Goal: Transaction & Acquisition: Book appointment/travel/reservation

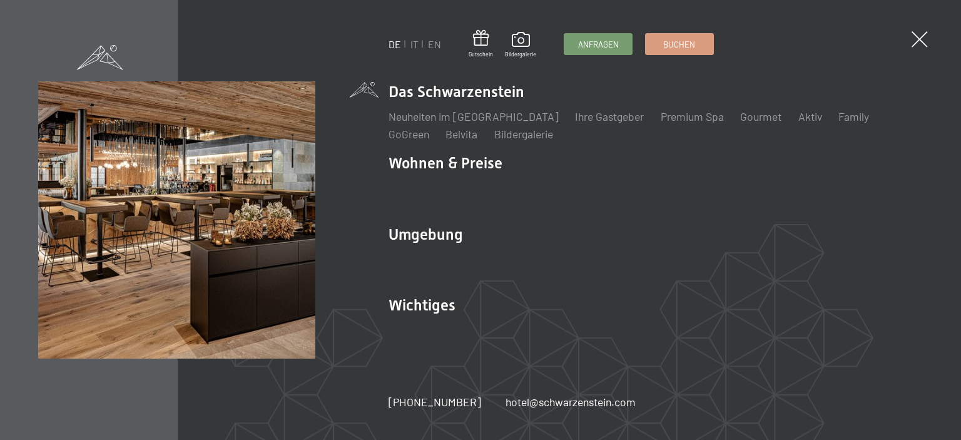
click at [911, 39] on div "DE IT EN Gutschein Bildergalerie Anfragen Buchen DE IT EN Das Schwarzenstein Ne…" at bounding box center [480, 220] width 961 height 440
click at [415, 44] on link "IT" at bounding box center [415, 44] width 8 height 12
click at [416, 45] on link "IT" at bounding box center [415, 44] width 8 height 12
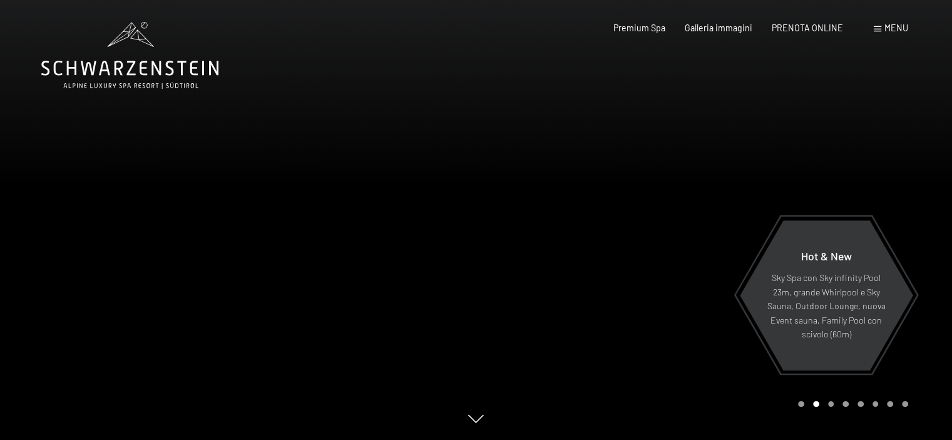
click at [893, 24] on span "Menu" at bounding box center [896, 28] width 24 height 11
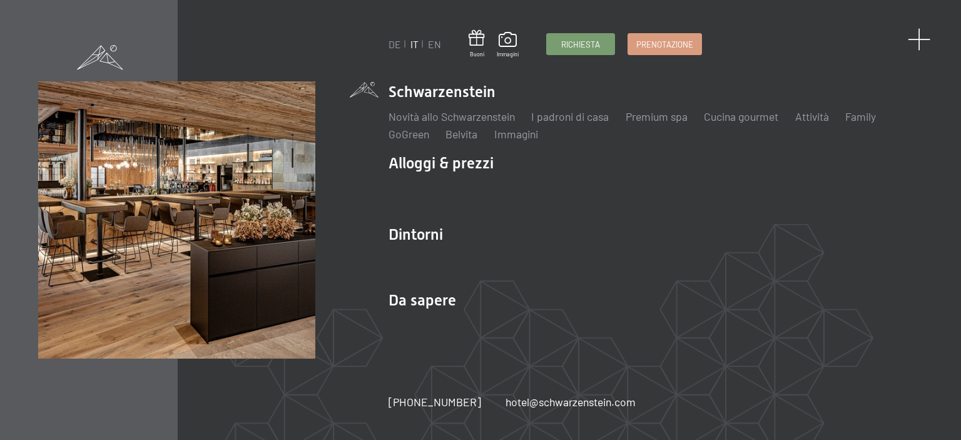
click at [916, 39] on span at bounding box center [919, 39] width 23 height 23
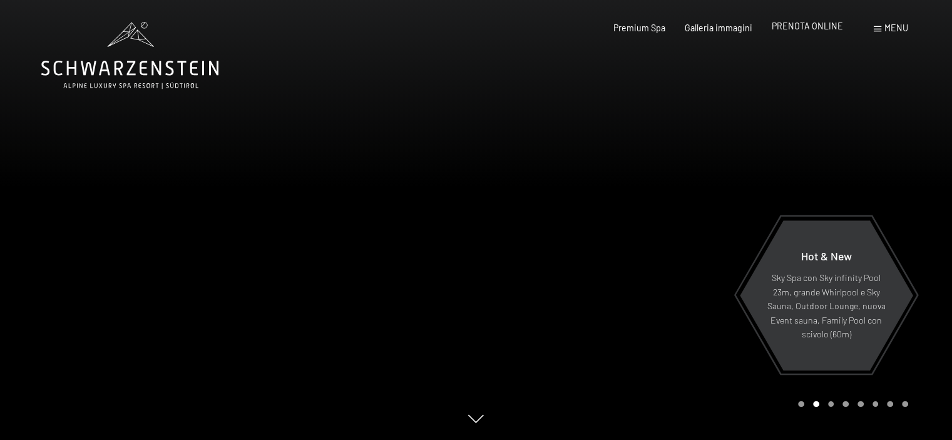
click at [804, 29] on span "PRENOTA ONLINE" at bounding box center [807, 26] width 71 height 11
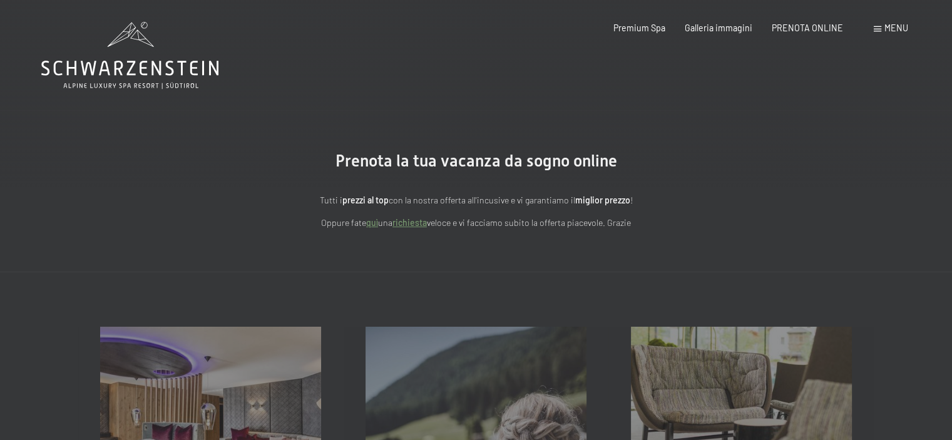
click at [369, 202] on strong "prezzi al top" at bounding box center [365, 200] width 46 height 11
click at [816, 26] on span "PRENOTA ONLINE" at bounding box center [807, 26] width 71 height 11
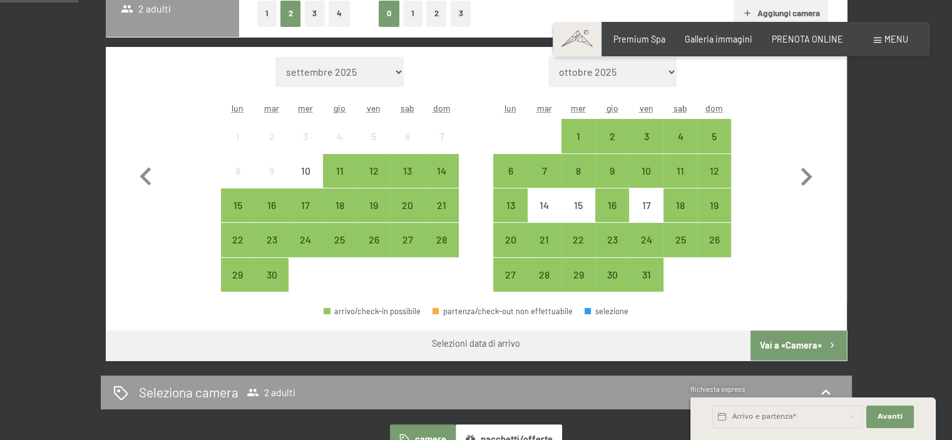
scroll to position [313, 0]
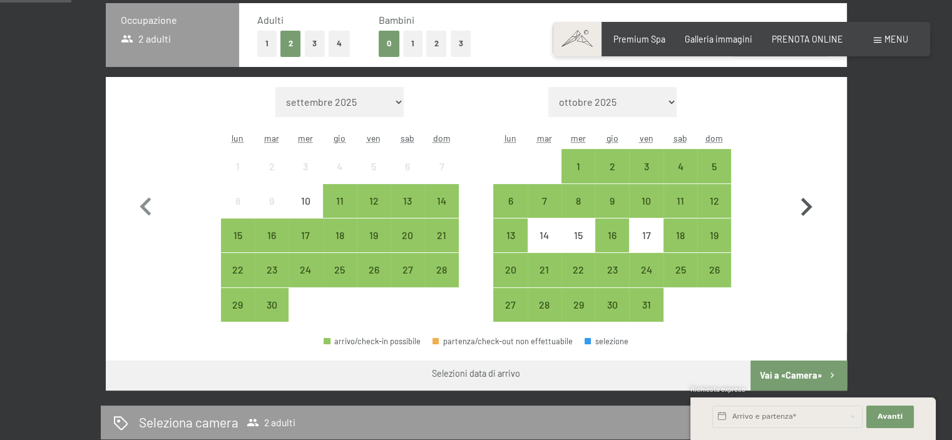
click at [807, 208] on icon "button" at bounding box center [806, 207] width 11 height 18
select select "2025-10-01"
select select "2025-11-01"
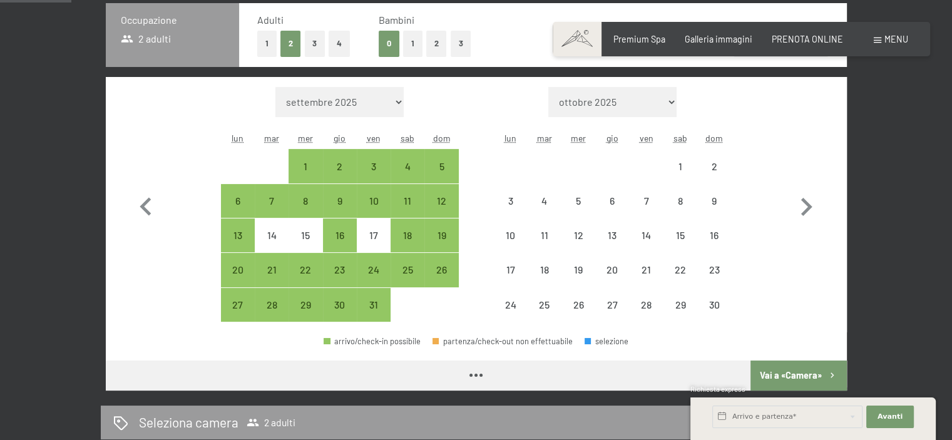
select select "2025-10-01"
select select "2025-11-01"
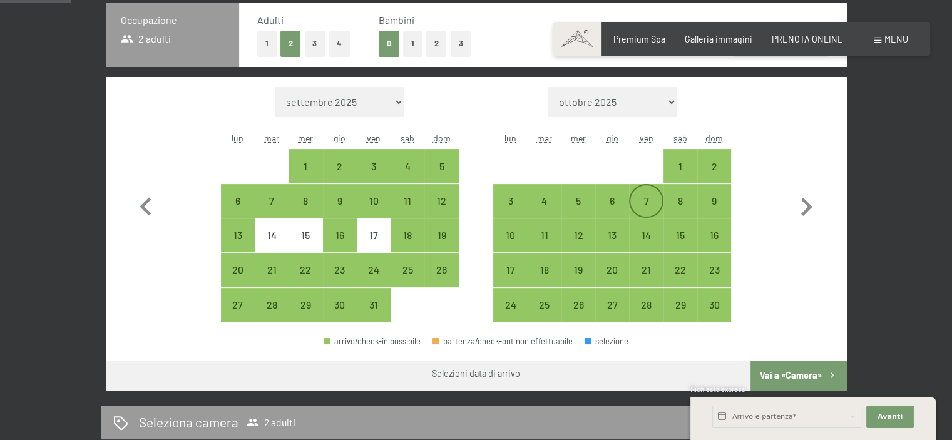
click at [658, 202] on div "7" at bounding box center [645, 211] width 31 height 31
select select "2025-10-01"
select select "2025-11-01"
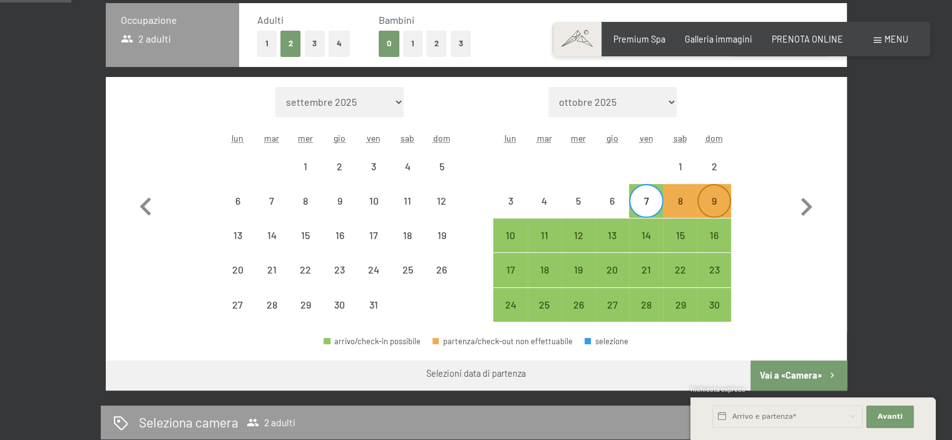
click at [713, 206] on div "9" at bounding box center [713, 211] width 31 height 31
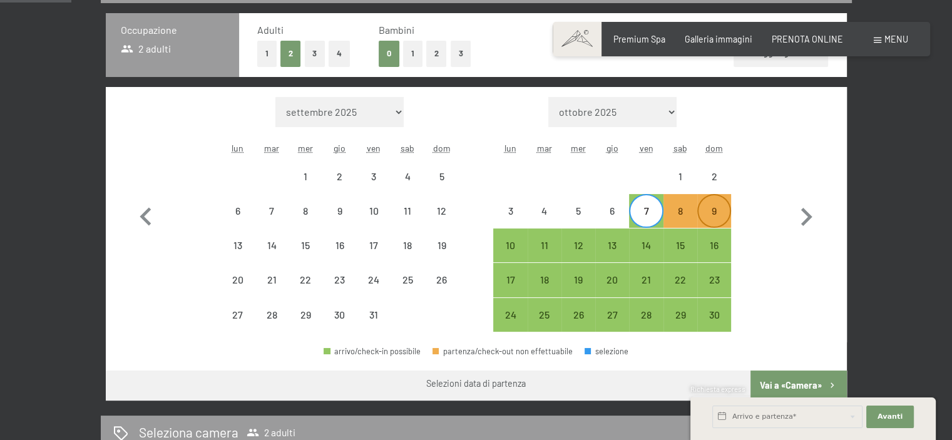
select select "2025-10-01"
select select "2025-11-01"
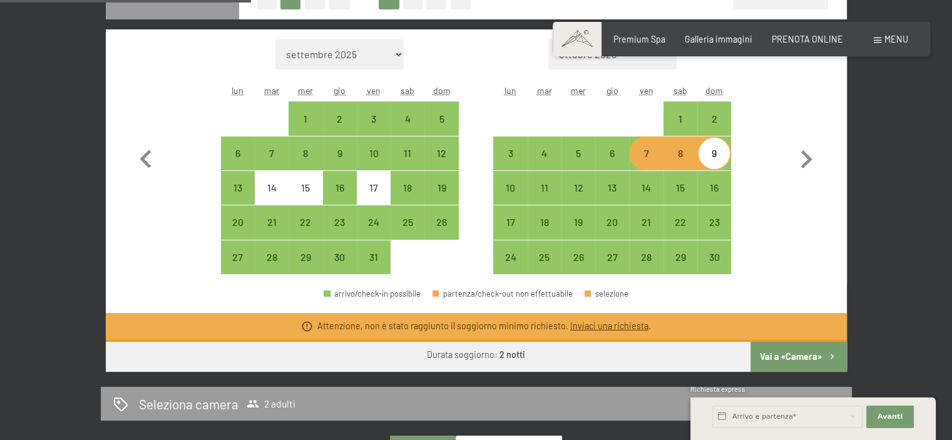
scroll to position [366, 0]
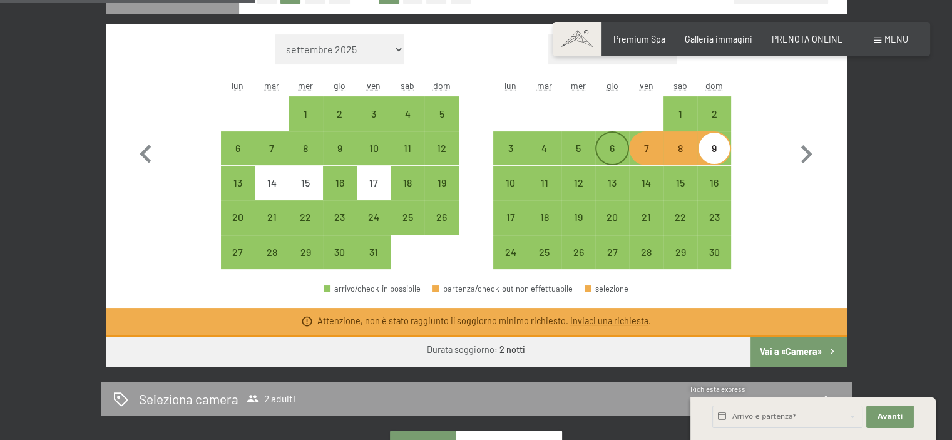
click at [610, 147] on div "6" at bounding box center [611, 158] width 31 height 31
select select "2025-10-01"
select select "2025-11-01"
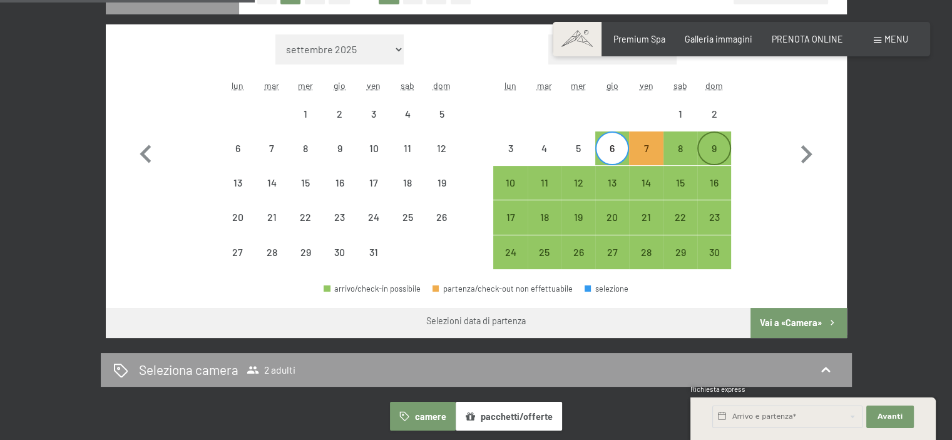
click at [708, 150] on div "9" at bounding box center [713, 158] width 31 height 31
select select "2025-10-01"
select select "2025-11-01"
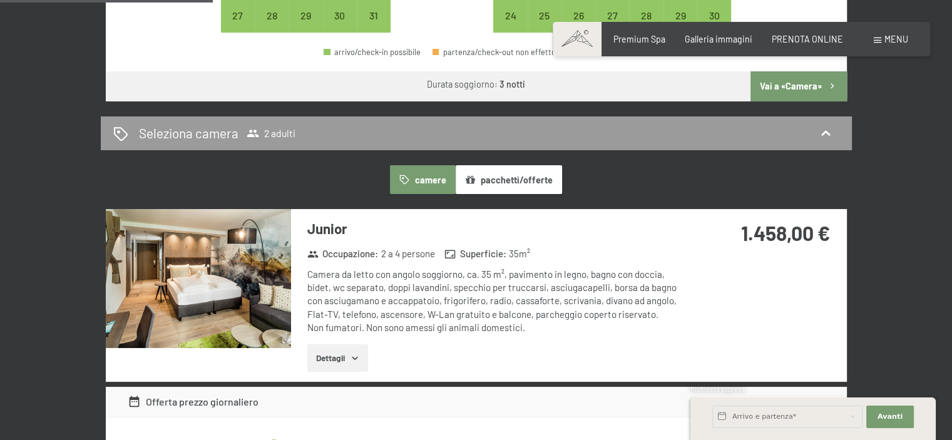
scroll to position [491, 0]
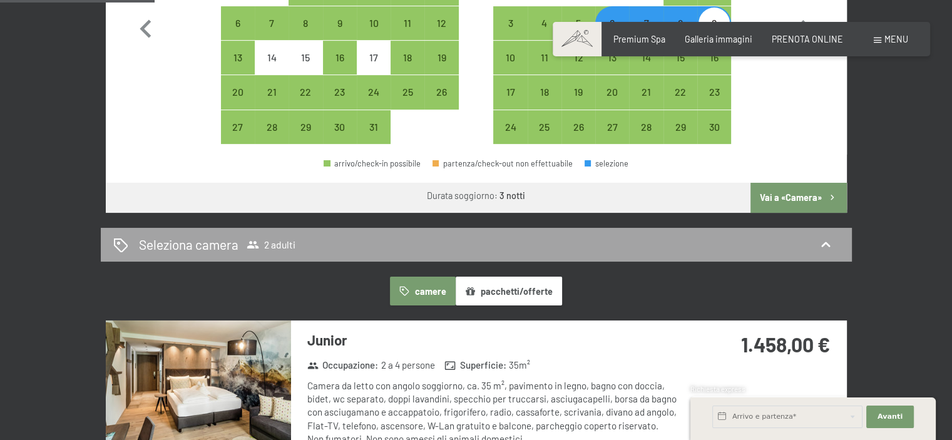
click at [763, 240] on div "Seleziona camera 2 adulti" at bounding box center [476, 244] width 726 height 18
select select "2025-10-01"
select select "2025-11-01"
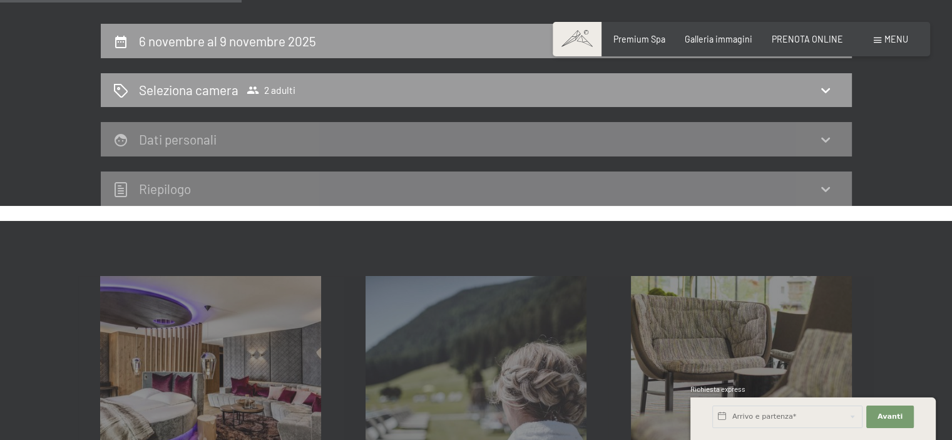
scroll to position [208, 0]
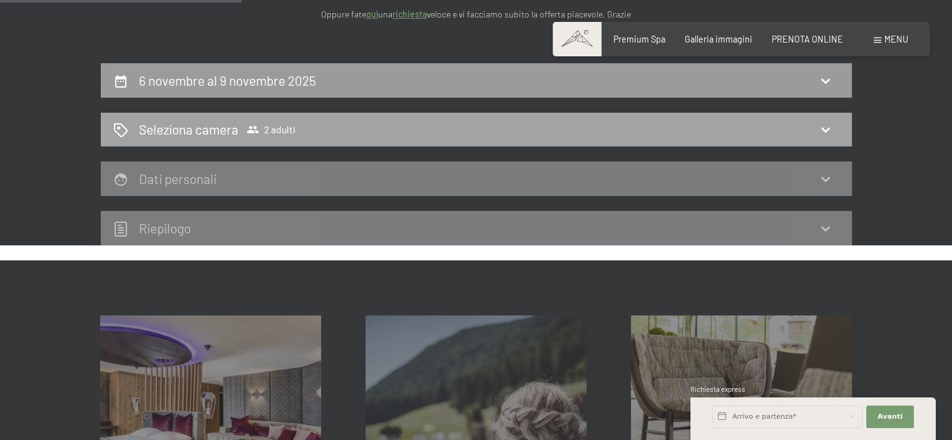
click at [298, 139] on div "Seleziona camera 2 adulti" at bounding box center [476, 130] width 751 height 34
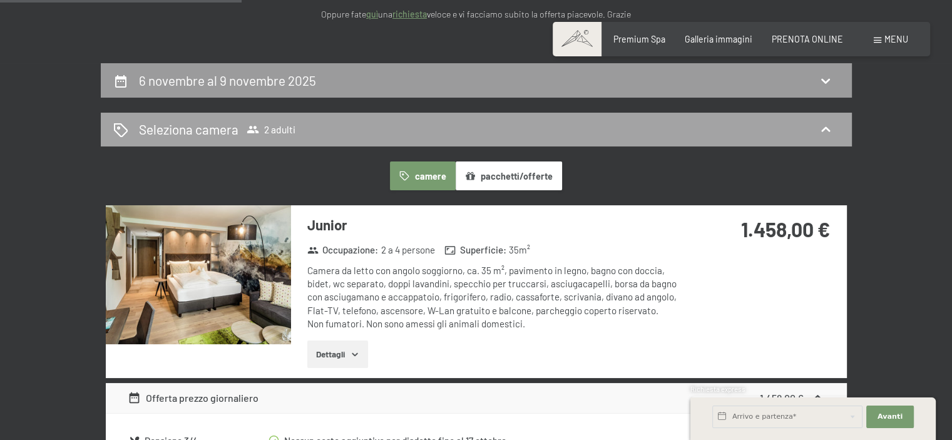
click at [287, 123] on span "2 adulti" at bounding box center [271, 129] width 49 height 13
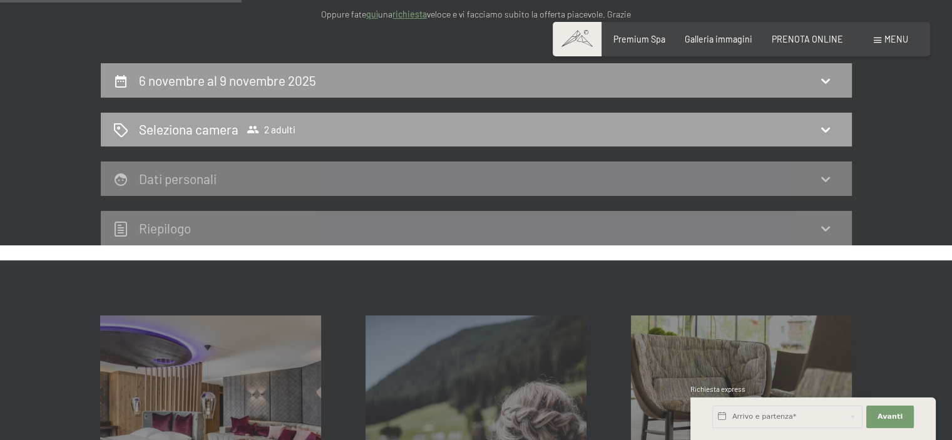
click at [280, 125] on span "2 adulti" at bounding box center [271, 129] width 49 height 13
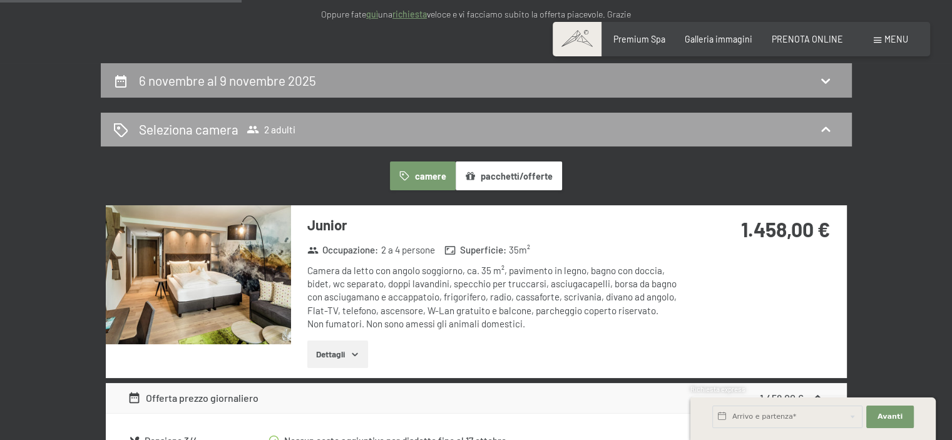
click at [280, 125] on span "2 adulti" at bounding box center [271, 129] width 49 height 13
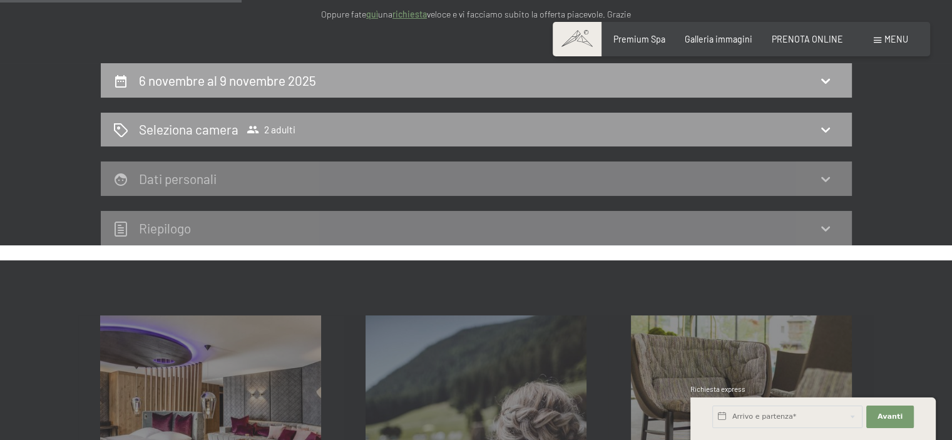
click at [288, 86] on h2 "6 novembre al 9 novembre 2025" at bounding box center [227, 81] width 177 height 16
select select "2025-10-01"
select select "2025-11-01"
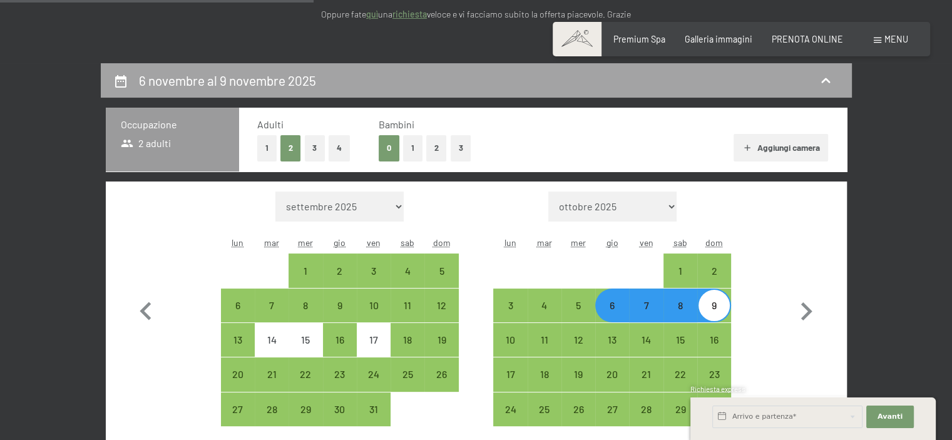
scroll to position [271, 0]
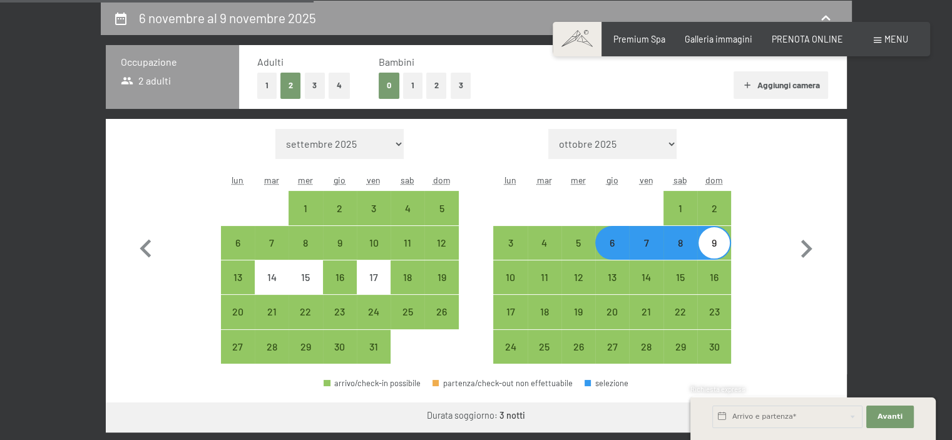
click at [419, 87] on button "1" at bounding box center [412, 86] width 19 height 26
select select "2025-10-01"
select select "2025-11-01"
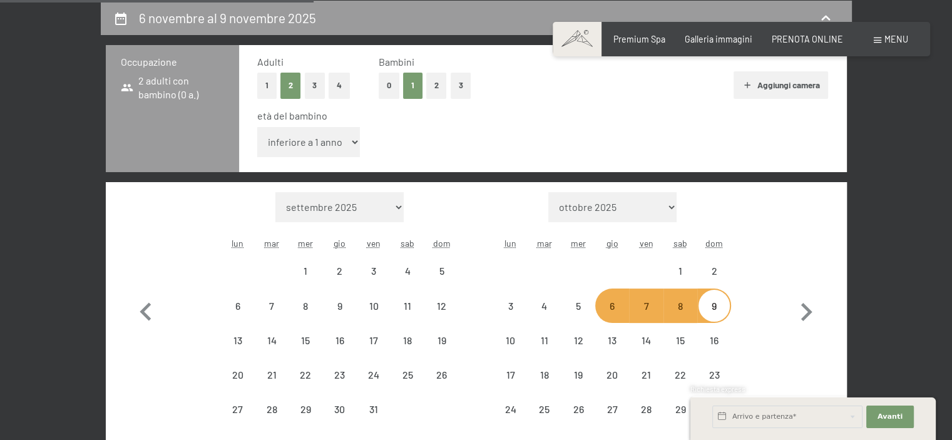
click at [755, 87] on button "Aggiungi camera" at bounding box center [781, 85] width 95 height 28
select select "2025-10-01"
select select "2025-11-01"
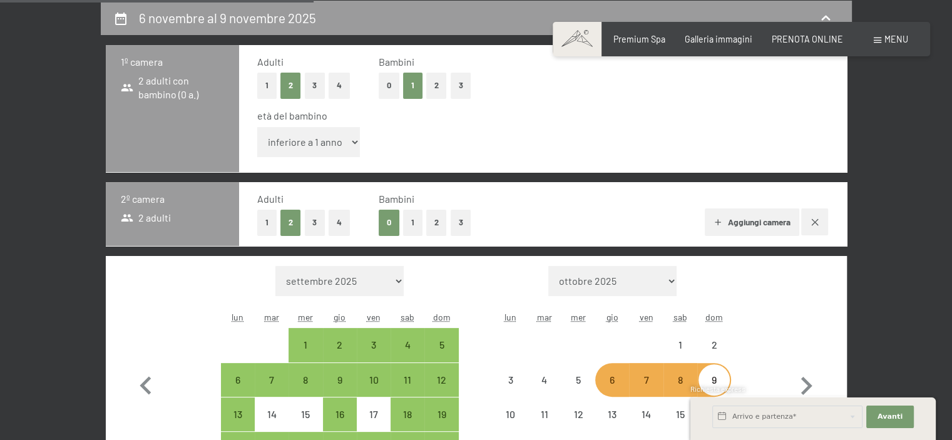
select select "2025-10-01"
select select "2025-11-01"
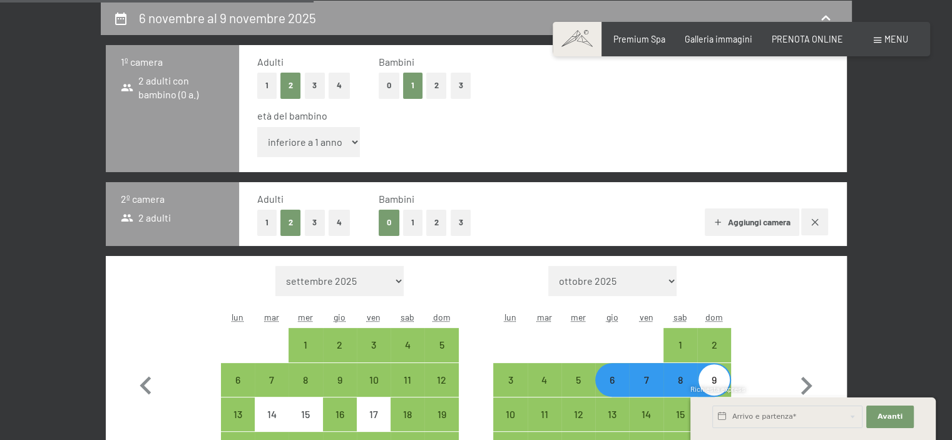
select select "2025-10-01"
select select "2025-11-01"
click at [343, 143] on select "inferiore a 1 anno 1 anno 2 anni 3 anni 4 anni 5 anni 6 anni 7 anni 8 anni 9 an…" at bounding box center [308, 142] width 103 height 30
select select "4"
click at [257, 127] on select "inferiore a 1 anno 1 anno 2 anni 3 anni 4 anni 5 anni 6 anni 7 anni 8 anni 9 an…" at bounding box center [308, 142] width 103 height 30
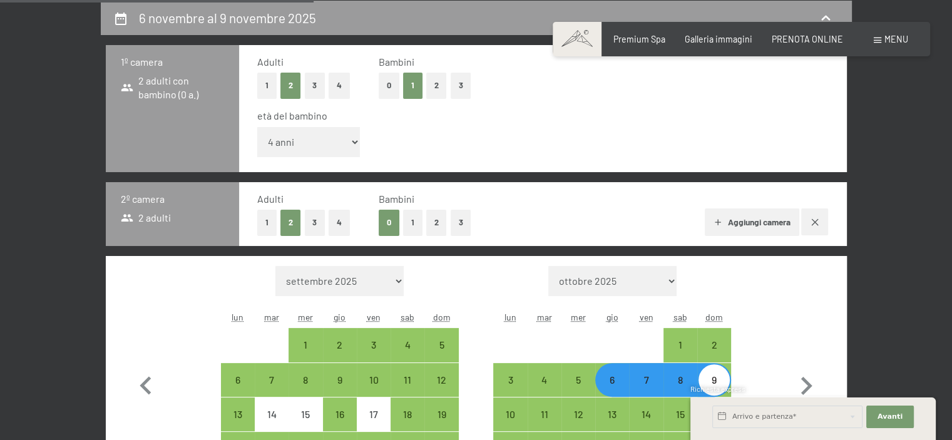
select select "2025-10-01"
select select "2025-11-01"
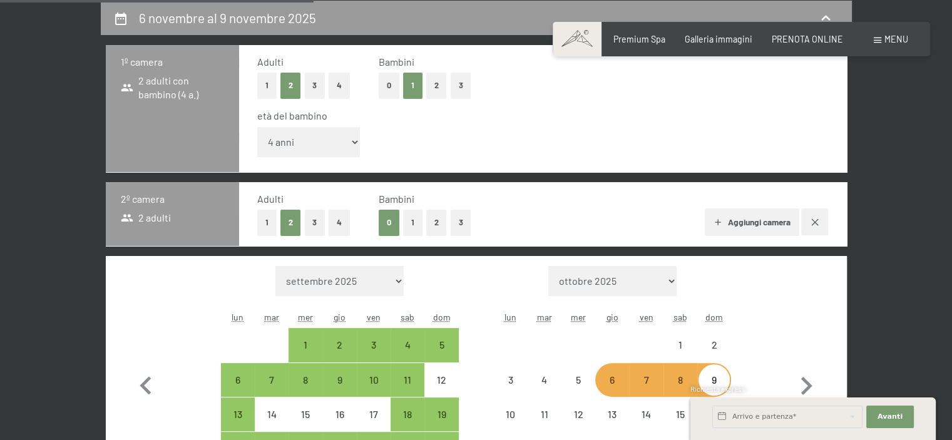
select select "2025-10-01"
select select "2025-11-01"
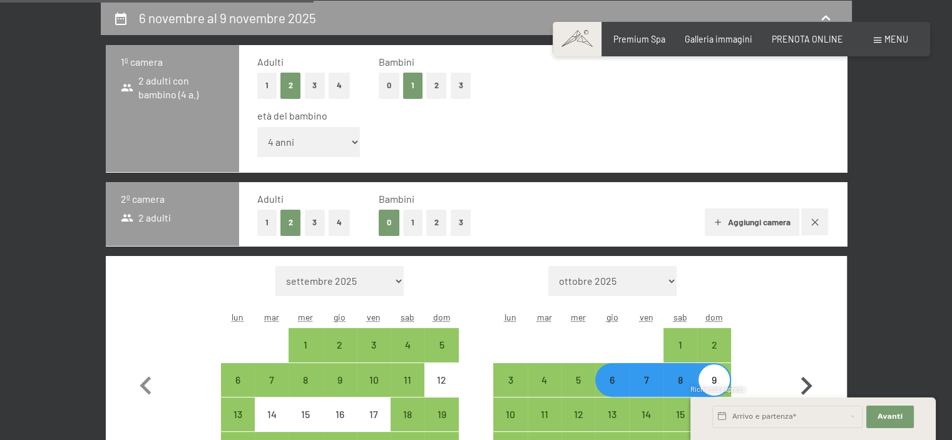
click at [820, 335] on button "button" at bounding box center [806, 383] width 36 height 235
select select "2025-11-01"
select select "2025-12-01"
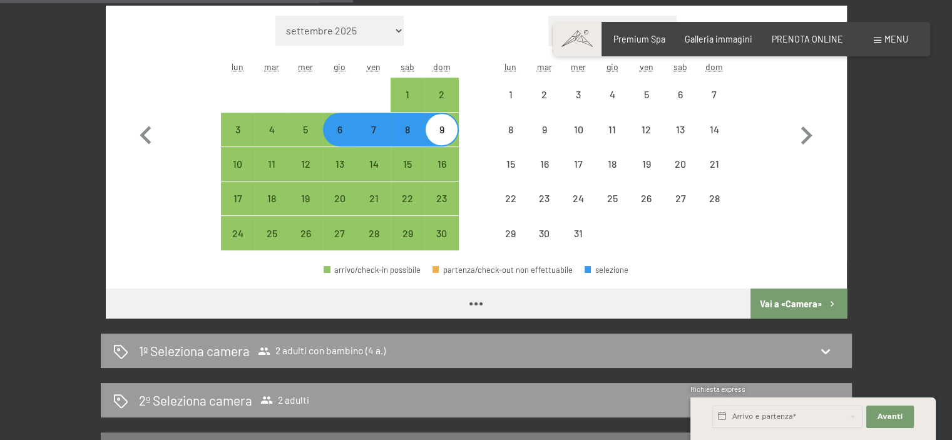
select select "2025-11-01"
select select "2025-12-01"
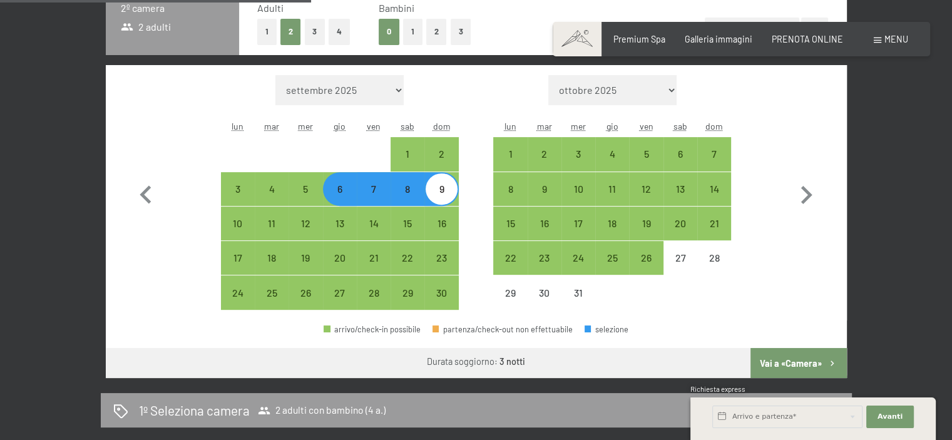
scroll to position [459, 0]
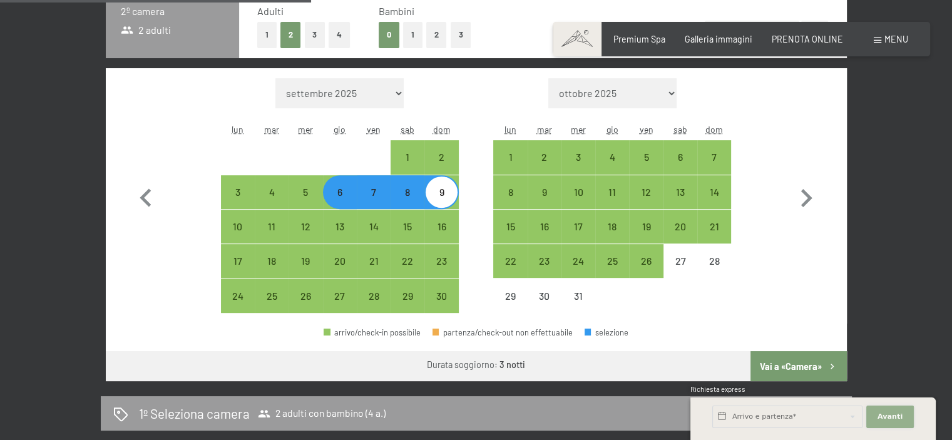
click at [898, 417] on span "Avanti" at bounding box center [889, 417] width 25 height 10
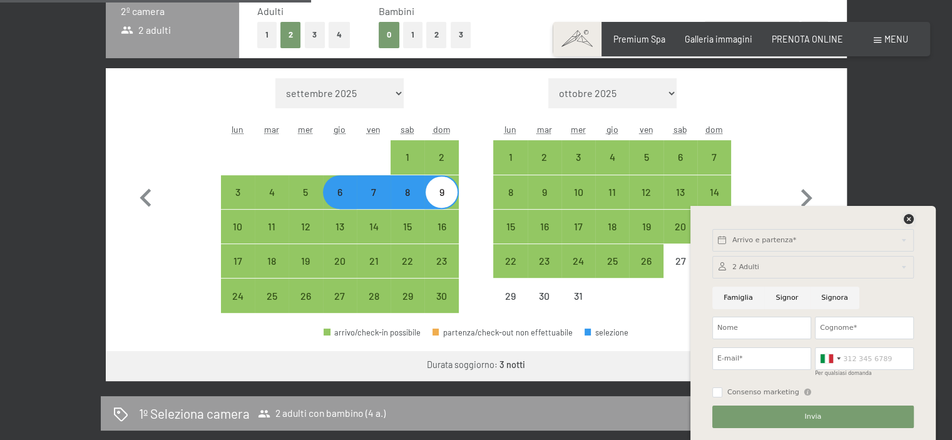
click at [907, 220] on icon at bounding box center [909, 219] width 10 height 10
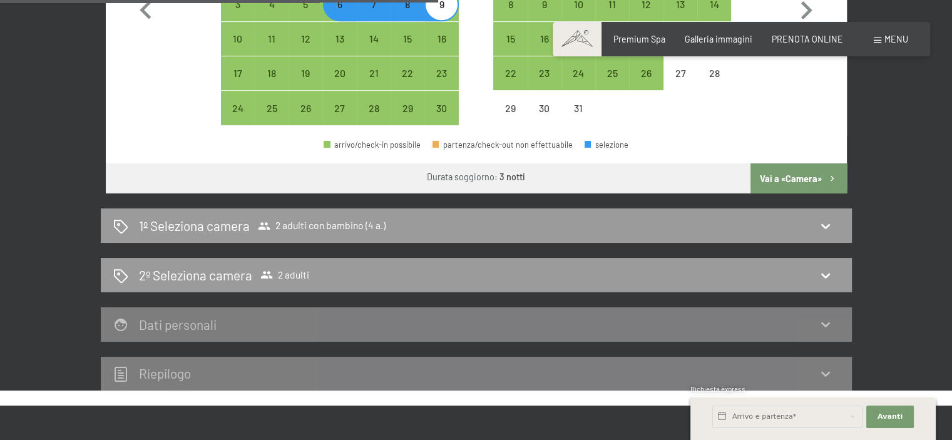
click at [779, 183] on button "Vai a «Camera»" at bounding box center [798, 178] width 96 height 30
select select "2025-11-01"
select select "2025-12-01"
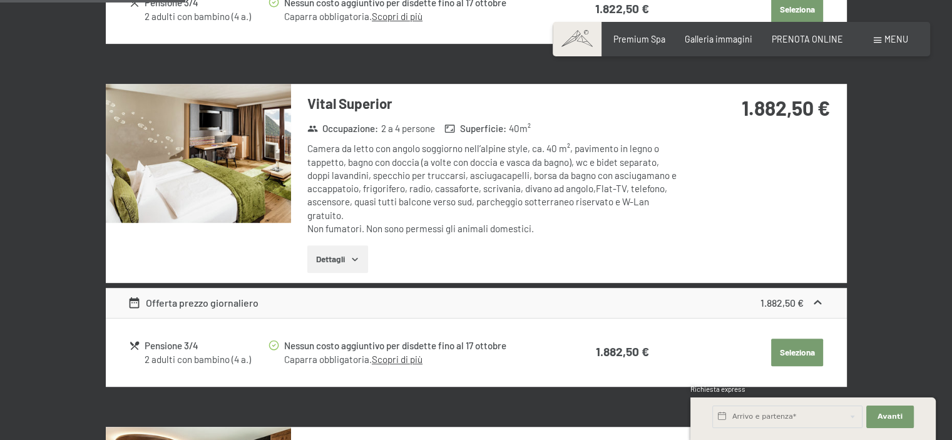
scroll to position [271, 0]
